Goal: Task Accomplishment & Management: Use online tool/utility

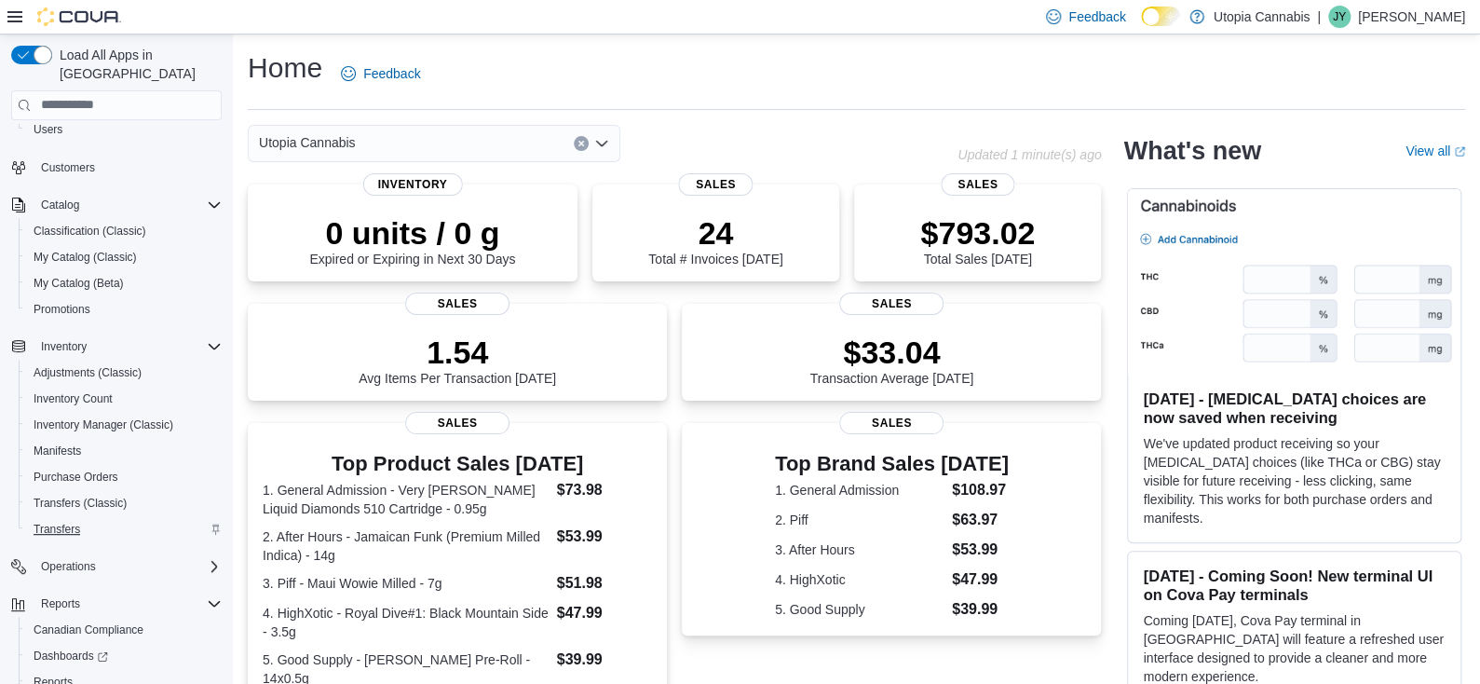
scroll to position [178, 0]
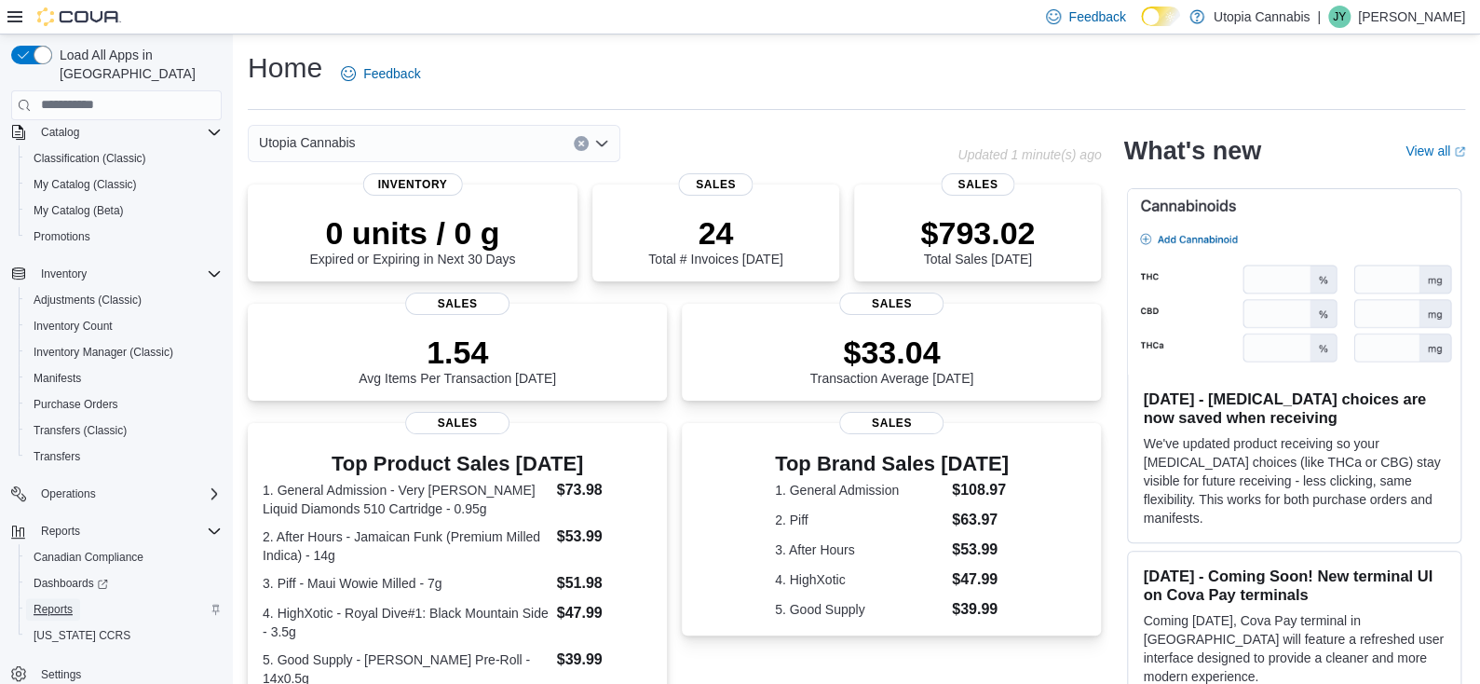
click at [58, 602] on span "Reports" at bounding box center [53, 609] width 39 height 15
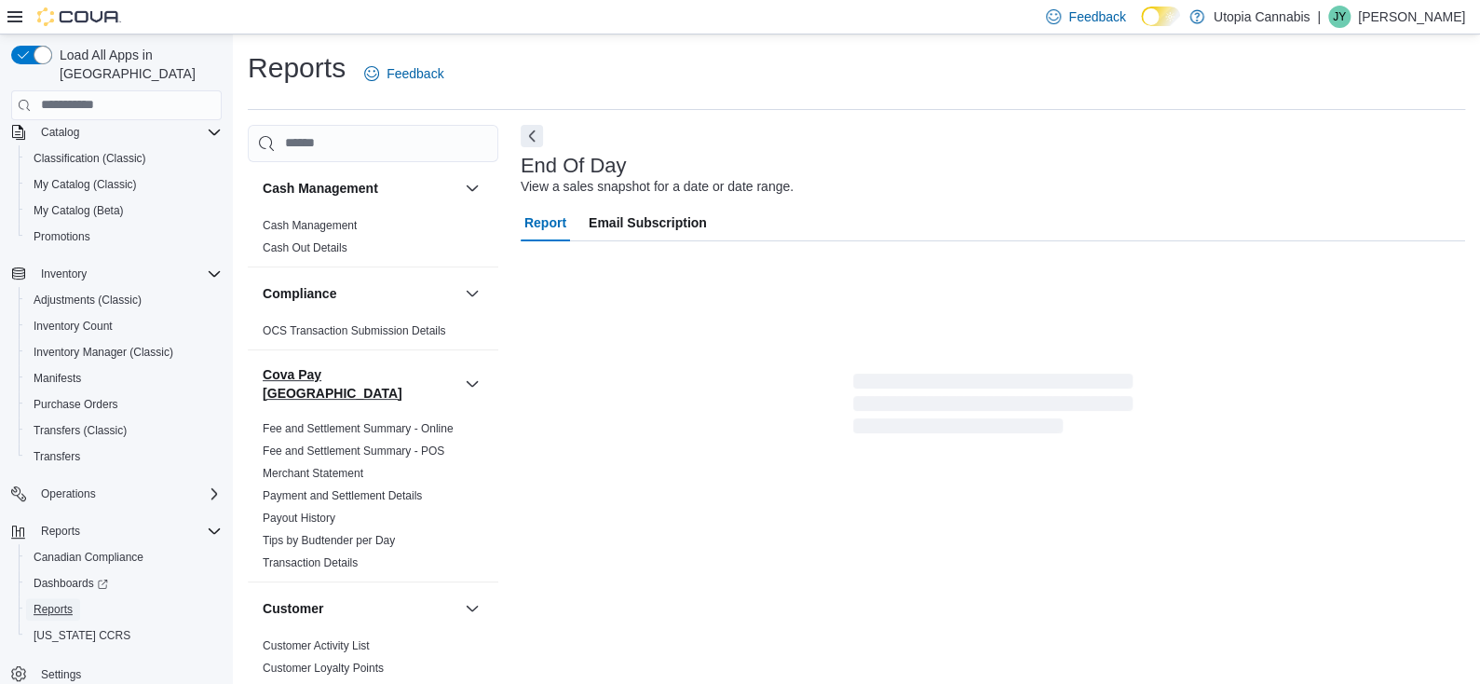
scroll to position [5, 0]
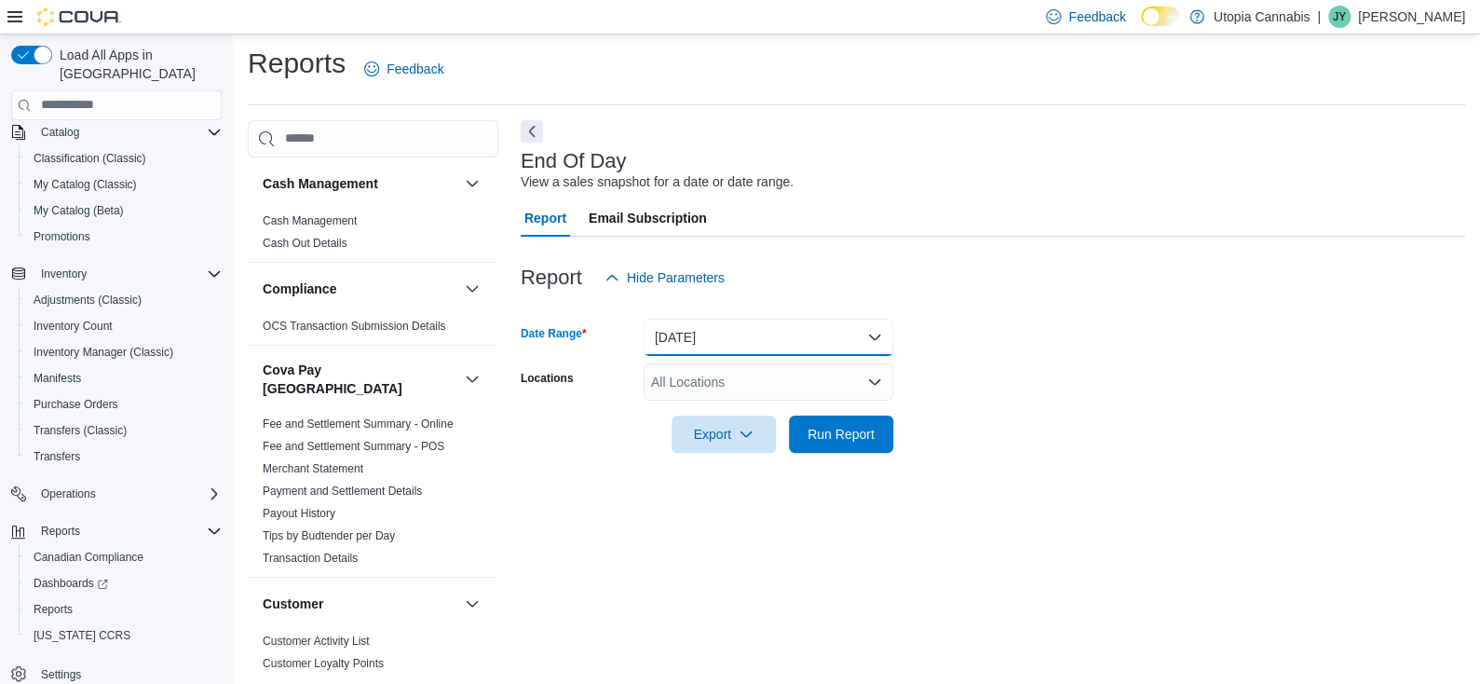
click at [814, 330] on button "[DATE]" at bounding box center [769, 337] width 250 height 37
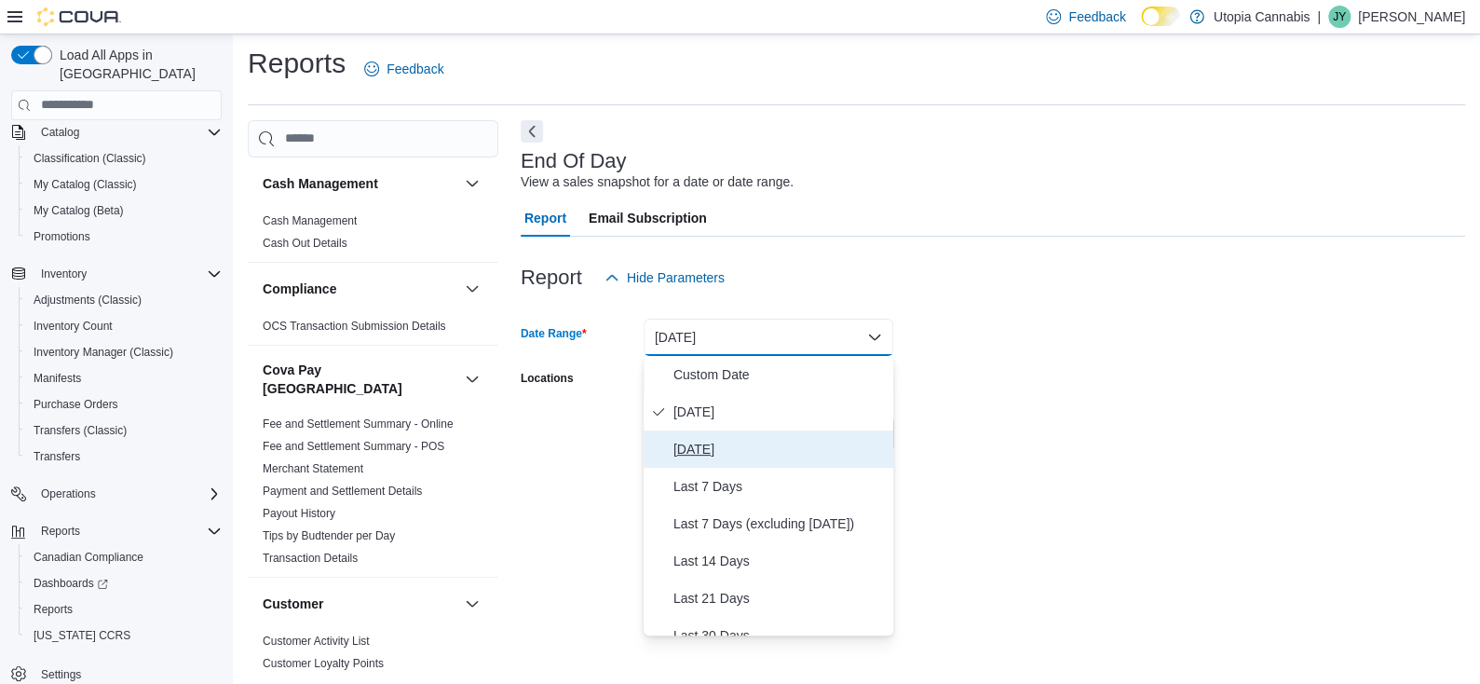
click at [760, 438] on span "[DATE]" at bounding box center [780, 449] width 212 height 22
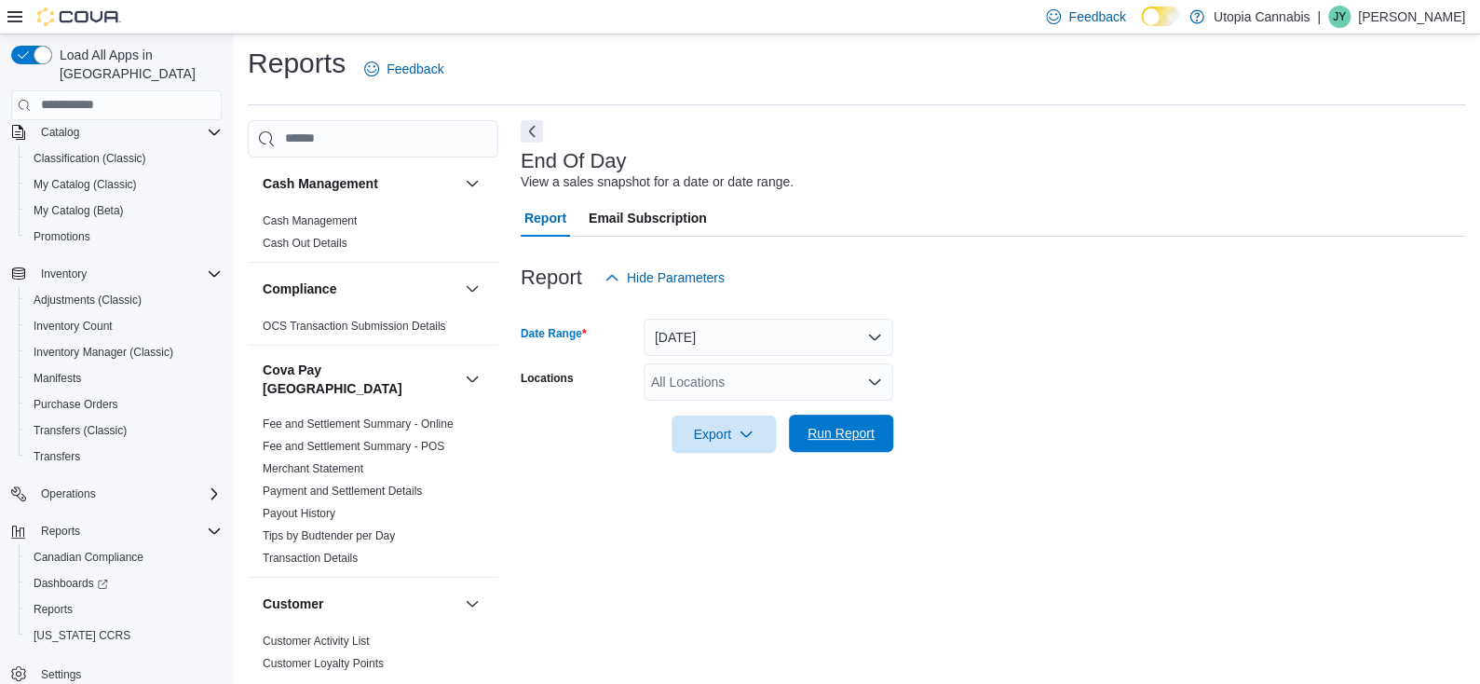
click at [811, 428] on span "Run Report" at bounding box center [841, 433] width 67 height 19
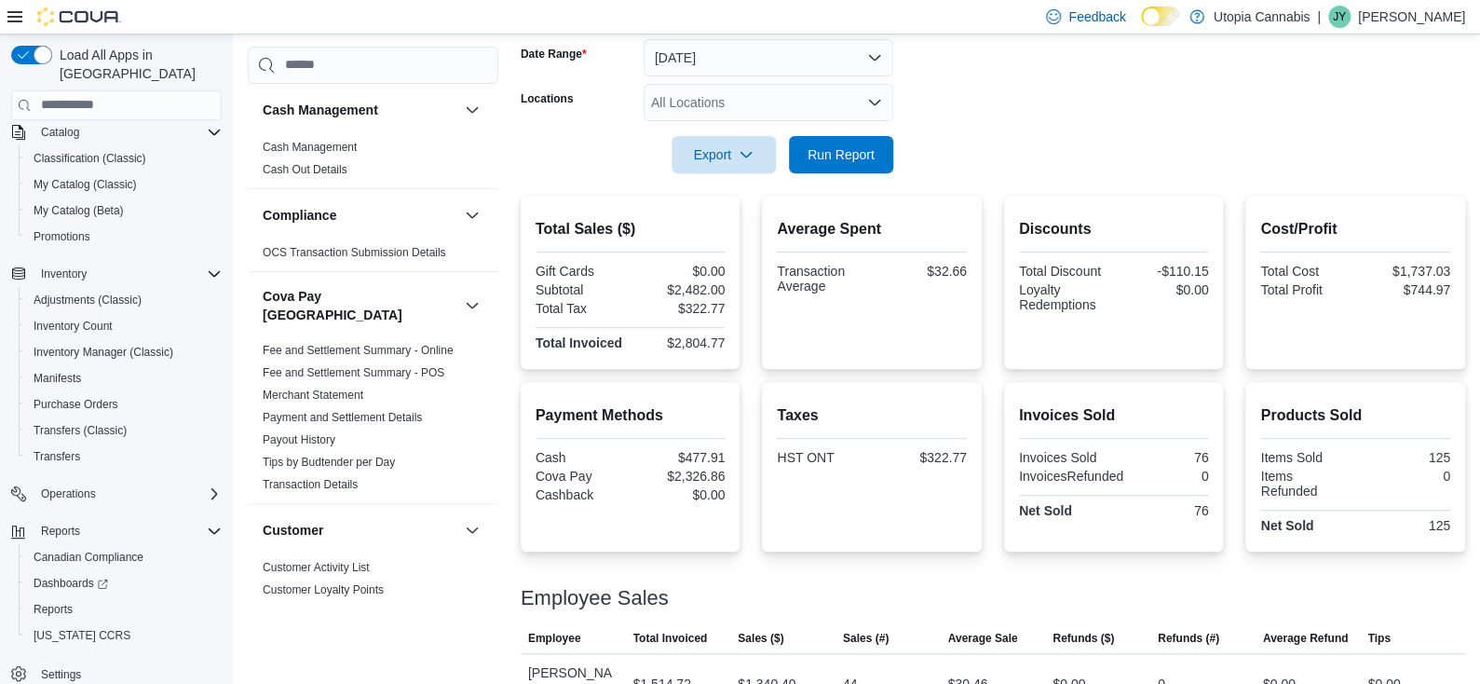
scroll to position [352, 0]
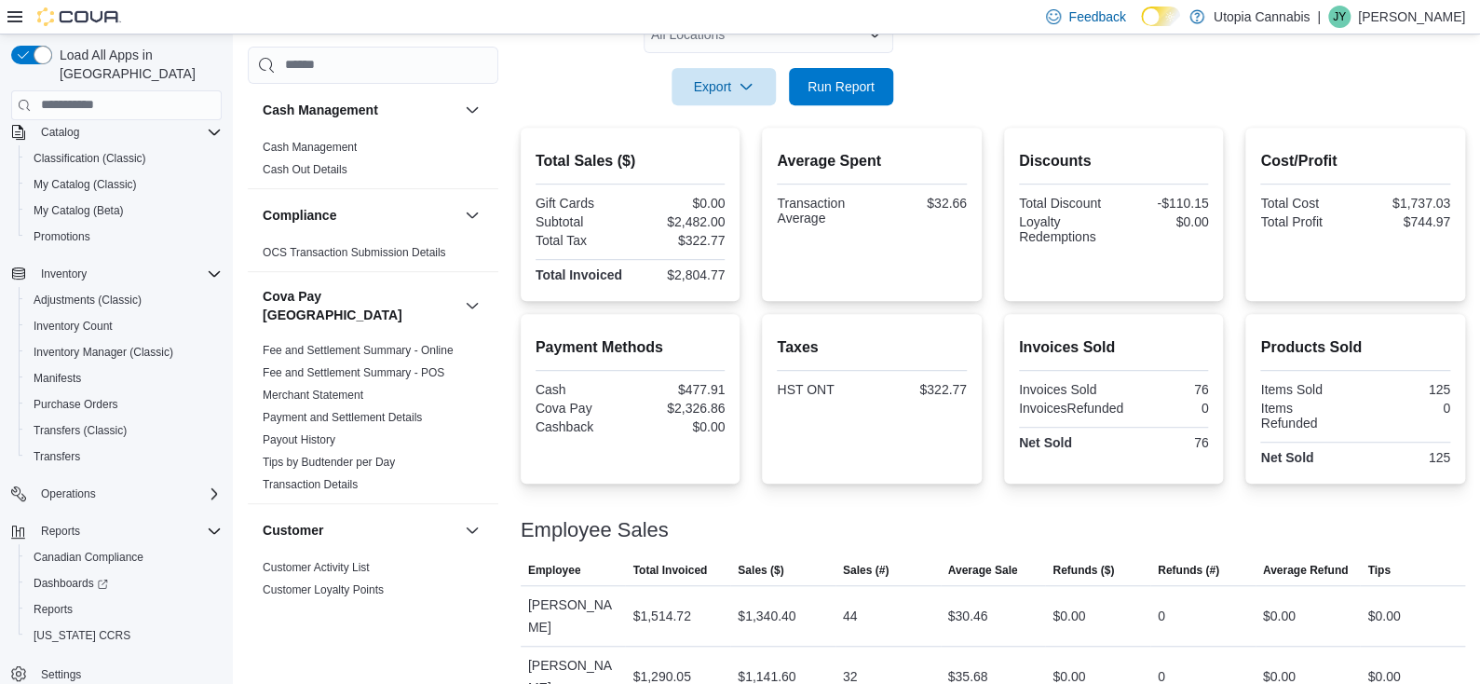
click at [912, 519] on div "Employee Sales" at bounding box center [993, 530] width 945 height 22
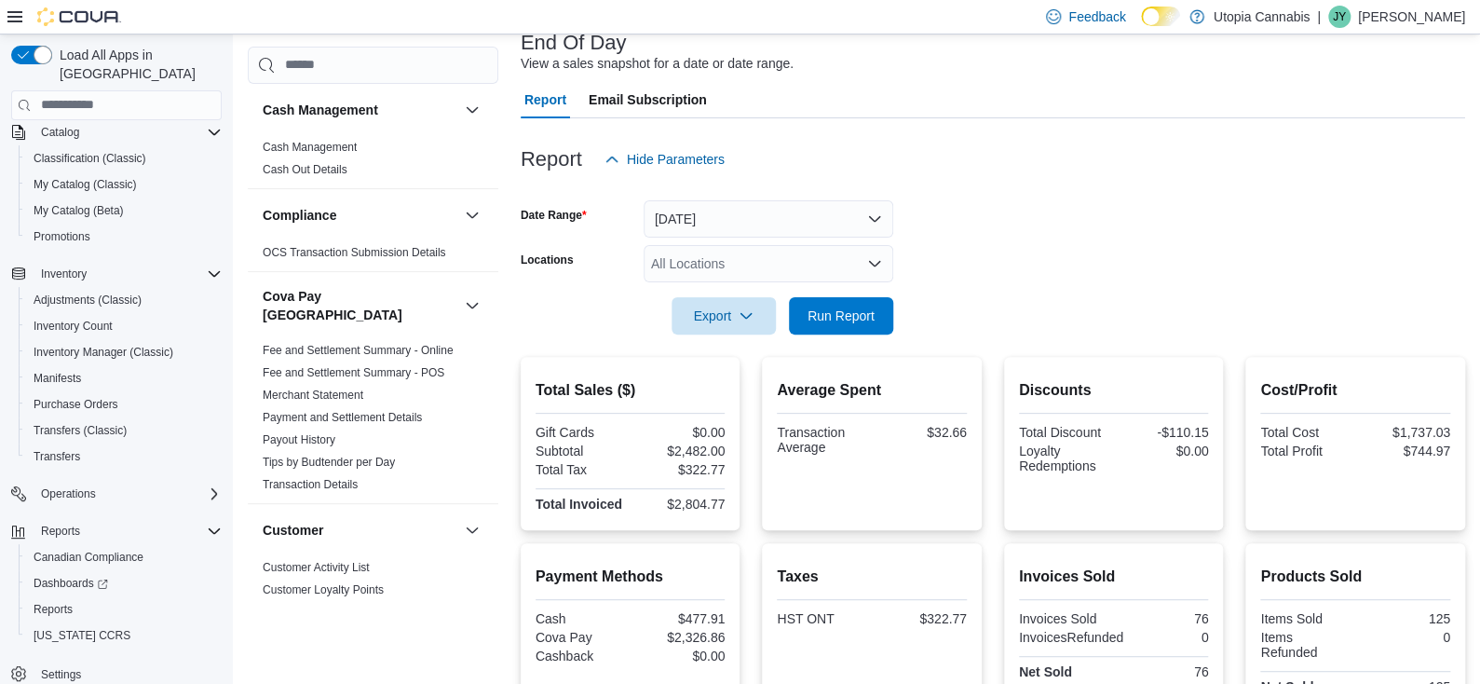
scroll to position [0, 0]
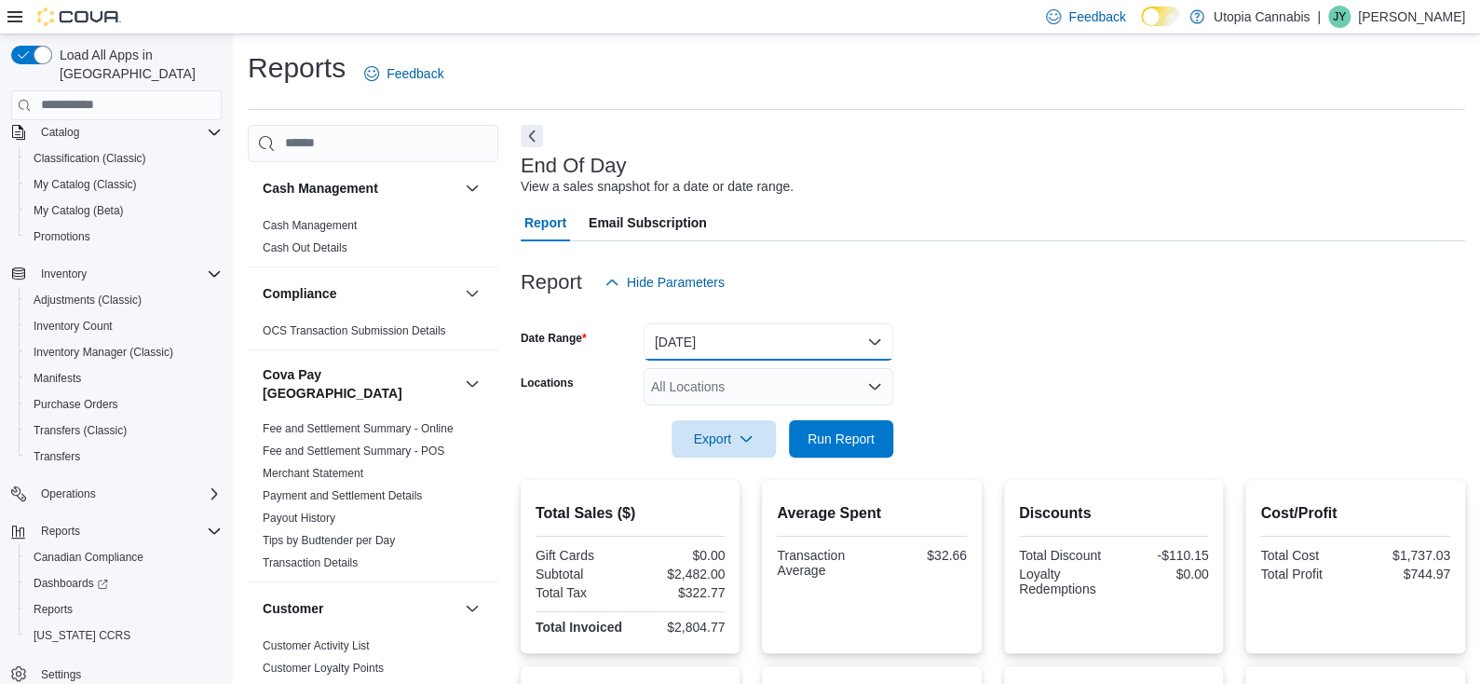
click at [719, 340] on button "[DATE]" at bounding box center [769, 341] width 250 height 37
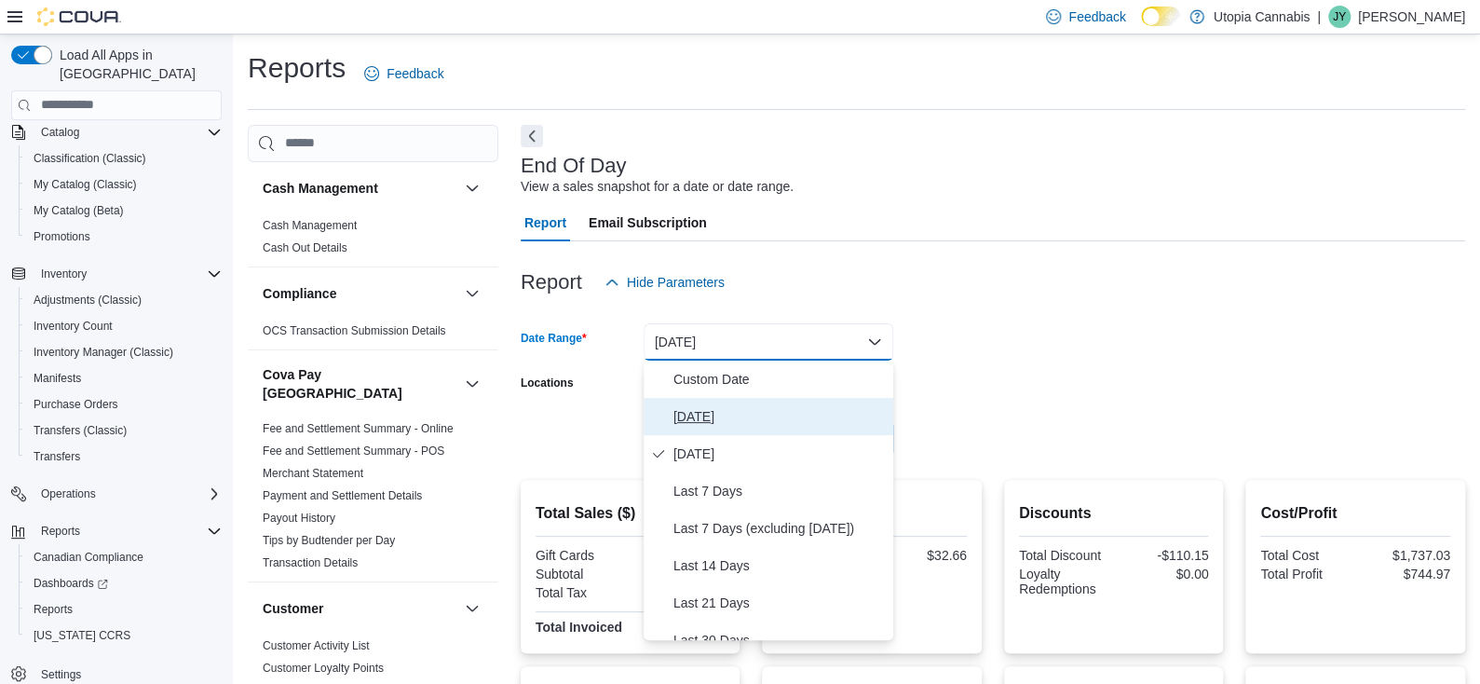
click at [715, 417] on span "[DATE]" at bounding box center [780, 416] width 212 height 22
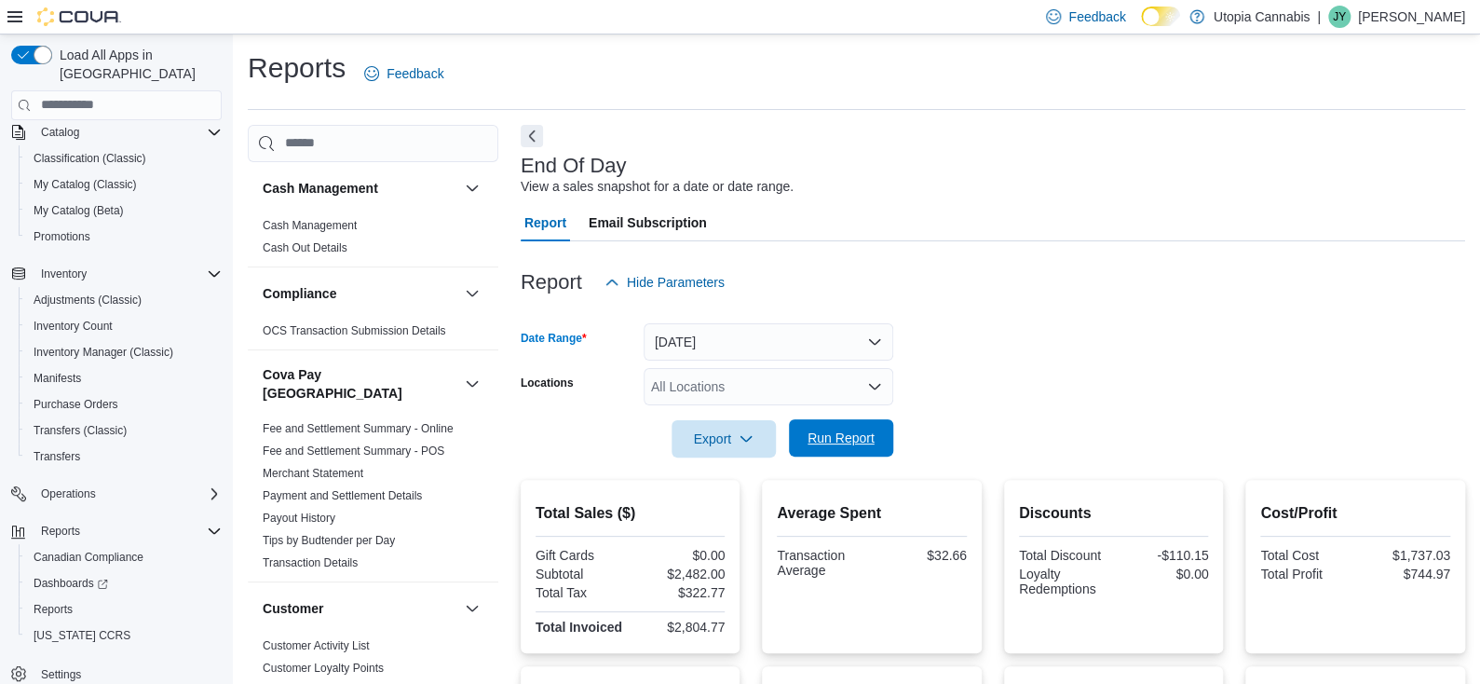
click at [839, 430] on span "Run Report" at bounding box center [841, 438] width 67 height 19
